Goal: Task Accomplishment & Management: Use online tool/utility

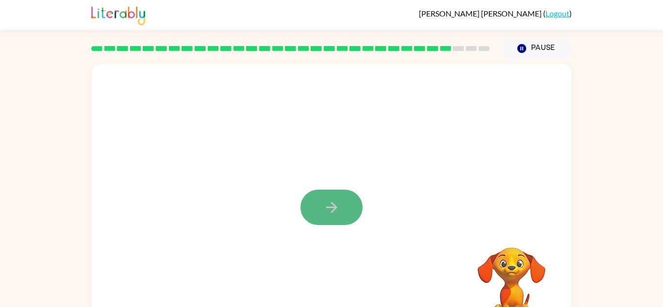
click at [351, 198] on button "button" at bounding box center [331, 207] width 62 height 35
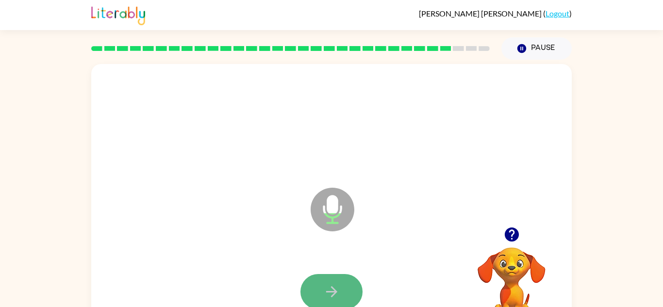
click at [325, 296] on icon "button" at bounding box center [331, 291] width 17 height 17
click at [342, 280] on button "button" at bounding box center [331, 291] width 62 height 35
click at [343, 289] on button "button" at bounding box center [331, 291] width 62 height 35
click at [334, 284] on icon "button" at bounding box center [331, 291] width 17 height 17
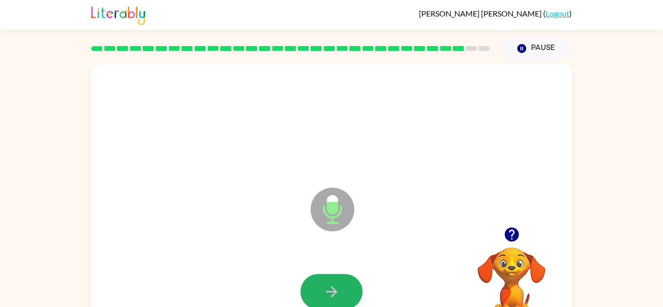
click at [334, 284] on icon "button" at bounding box center [331, 291] width 17 height 17
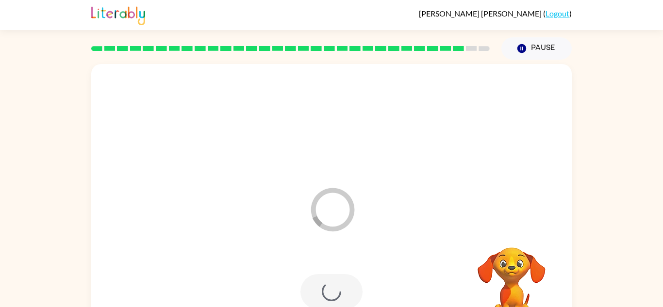
click at [334, 284] on div at bounding box center [331, 291] width 62 height 35
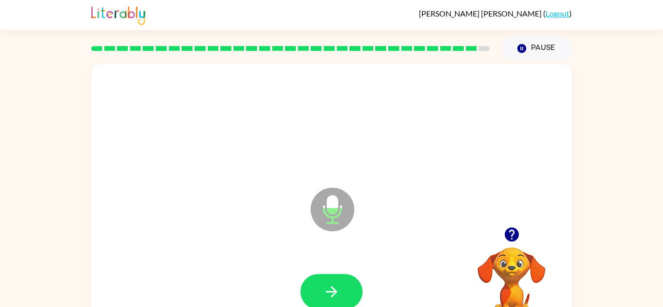
click at [334, 284] on icon "button" at bounding box center [331, 291] width 17 height 17
